Goal: Task Accomplishment & Management: Manage account settings

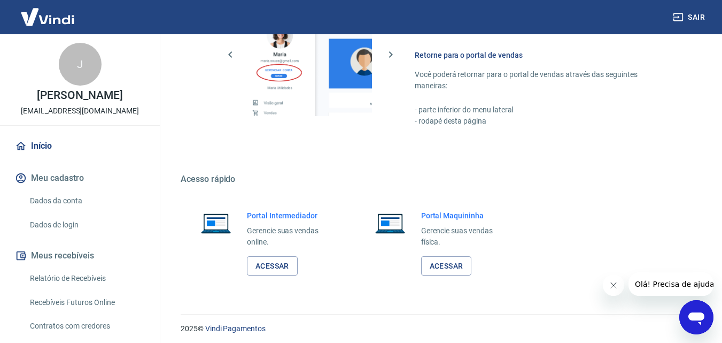
scroll to position [645, 0]
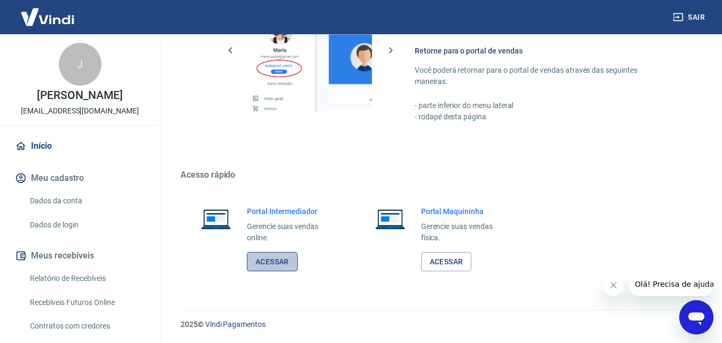
click at [273, 268] on link "Acessar" at bounding box center [272, 262] width 51 height 20
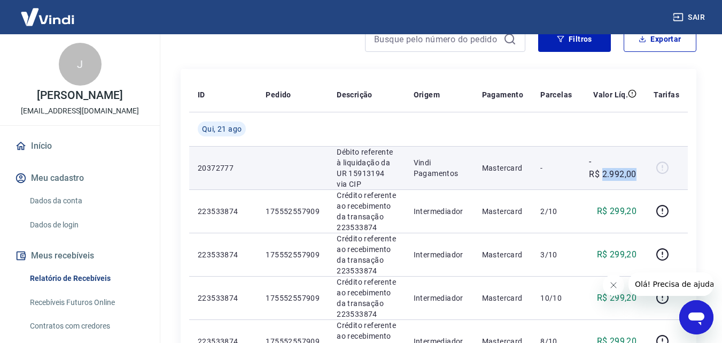
drag, startPoint x: 643, startPoint y: 169, endPoint x: 605, endPoint y: 168, distance: 37.4
click at [605, 168] on td "-R$ 2.992,00" at bounding box center [613, 167] width 65 height 43
copy p "2.992,00"
click at [643, 164] on td "-R$ 2.992,00" at bounding box center [613, 167] width 65 height 43
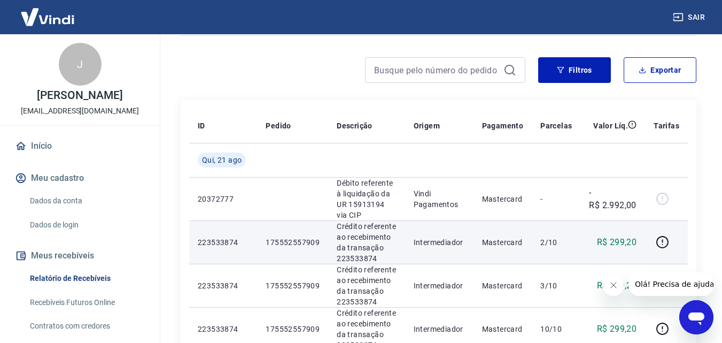
scroll to position [53, 0]
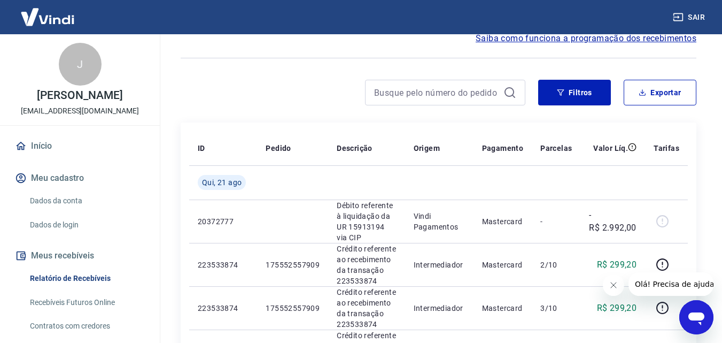
click at [603, 280] on button "Fechar mensagem da empresa" at bounding box center [613, 284] width 21 height 21
